Goal: Information Seeking & Learning: Find specific fact

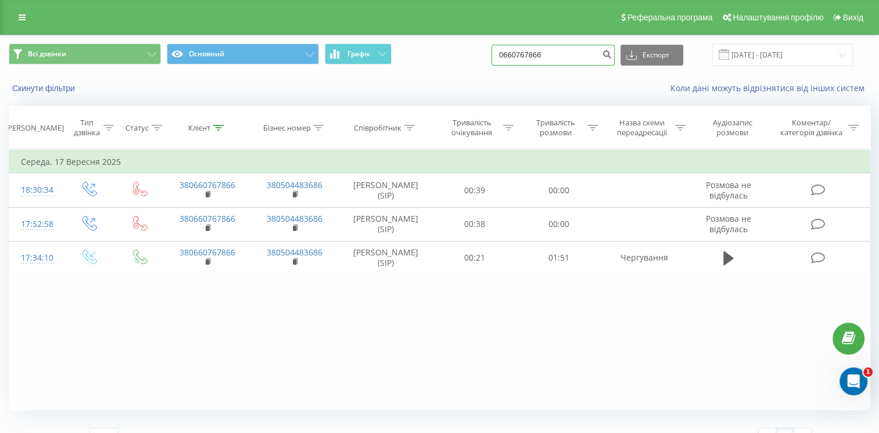
drag, startPoint x: 603, startPoint y: 58, endPoint x: 393, endPoint y: 77, distance: 210.7
click at [393, 77] on div "Всі дзвінки Основний Графік 0660767866 Експорт .csv .xls .xlsx 19.06.2025 - 19.…" at bounding box center [440, 68] width 878 height 67
click at [562, 57] on input at bounding box center [553, 55] width 123 height 21
paste input "380509791352"
type input "380509791352"
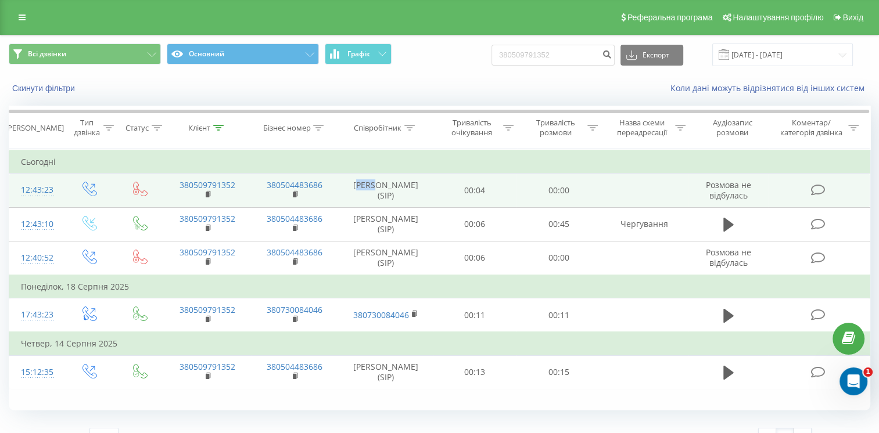
drag, startPoint x: 358, startPoint y: 189, endPoint x: 374, endPoint y: 190, distance: 16.3
click at [374, 190] on td "[PERSON_NAME] (SIP)" at bounding box center [386, 191] width 94 height 34
drag, startPoint x: 374, startPoint y: 190, endPoint x: 354, endPoint y: 189, distance: 19.8
click at [354, 189] on td "[PERSON_NAME] (SIP)" at bounding box center [386, 191] width 94 height 34
copy td "[PERSON_NAME] (SIP)"
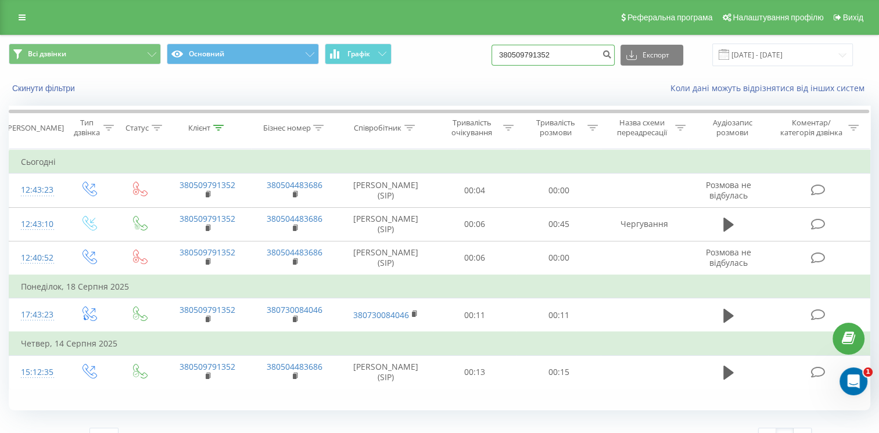
drag, startPoint x: 574, startPoint y: 52, endPoint x: 431, endPoint y: 73, distance: 145.0
click at [431, 73] on div "Всі дзвінки Основний Графік 380509791352 Експорт .csv .xls .xlsx [DATE] - [DATE]" at bounding box center [440, 54] width 878 height 39
click at [527, 52] on input at bounding box center [553, 55] width 123 height 21
paste input "380673404517"
drag, startPoint x: 523, startPoint y: 56, endPoint x: 492, endPoint y: 65, distance: 32.4
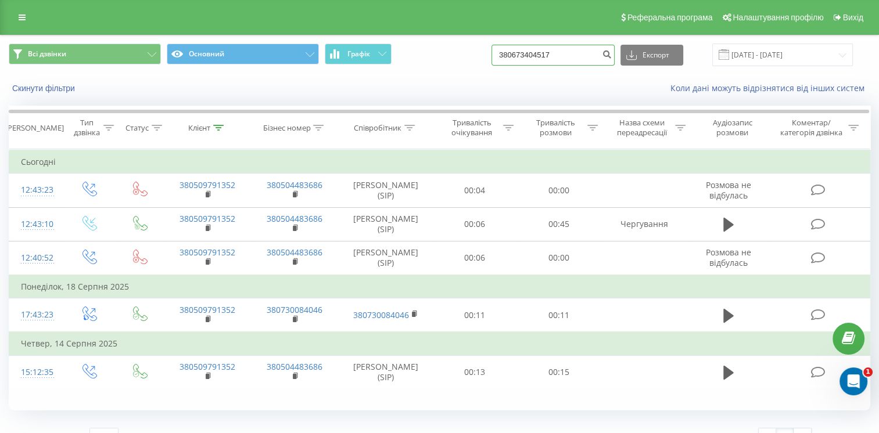
click at [492, 65] on div "Всі дзвінки Основний Графік 380673404517 Експорт .csv .xls .xlsx [DATE] - [DATE]" at bounding box center [440, 55] width 862 height 23
type input "0673404517"
